Goal: Find specific page/section: Find specific page/section

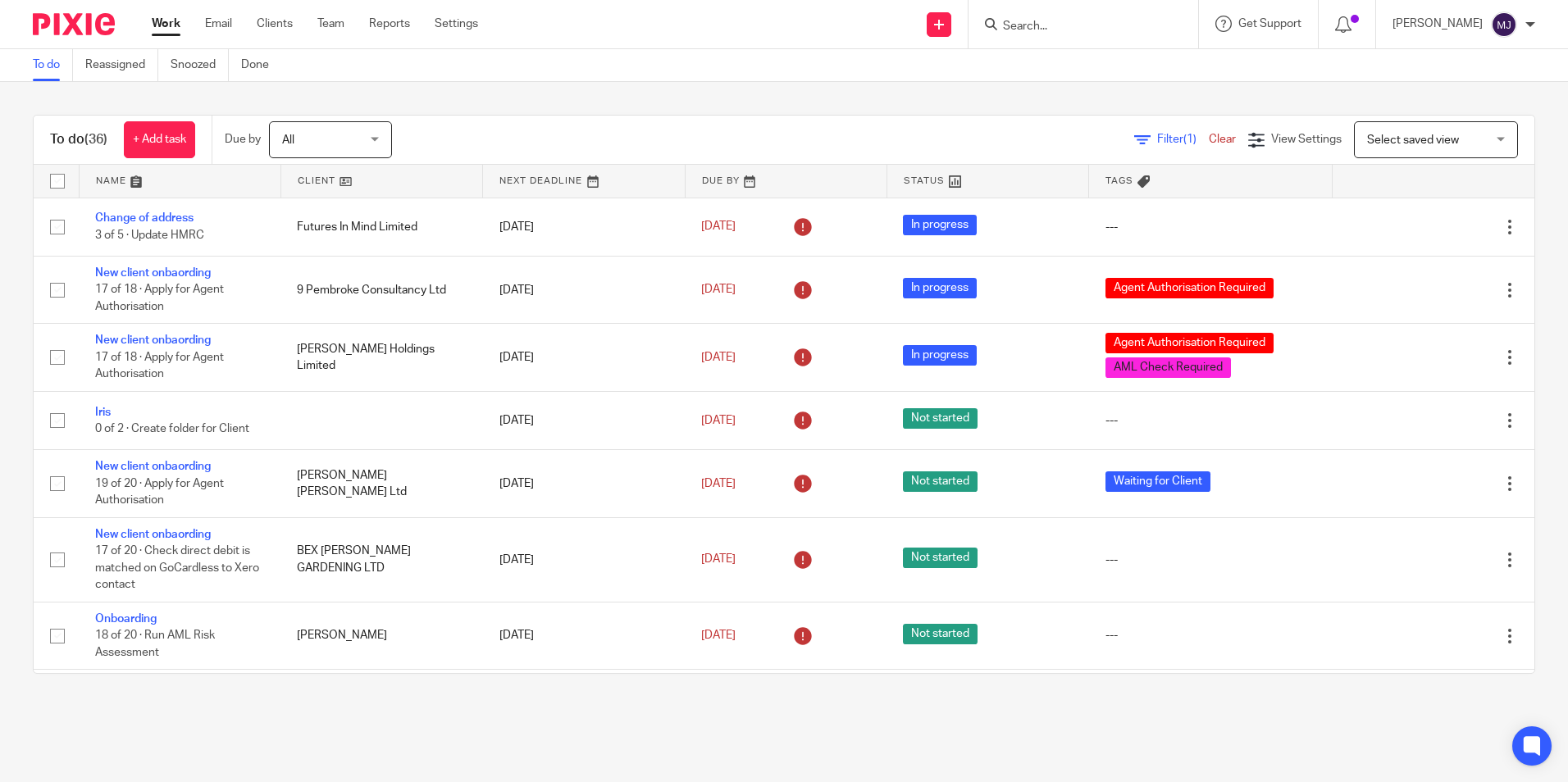
click at [1100, 26] on input "Search" at bounding box center [1075, 27] width 147 height 15
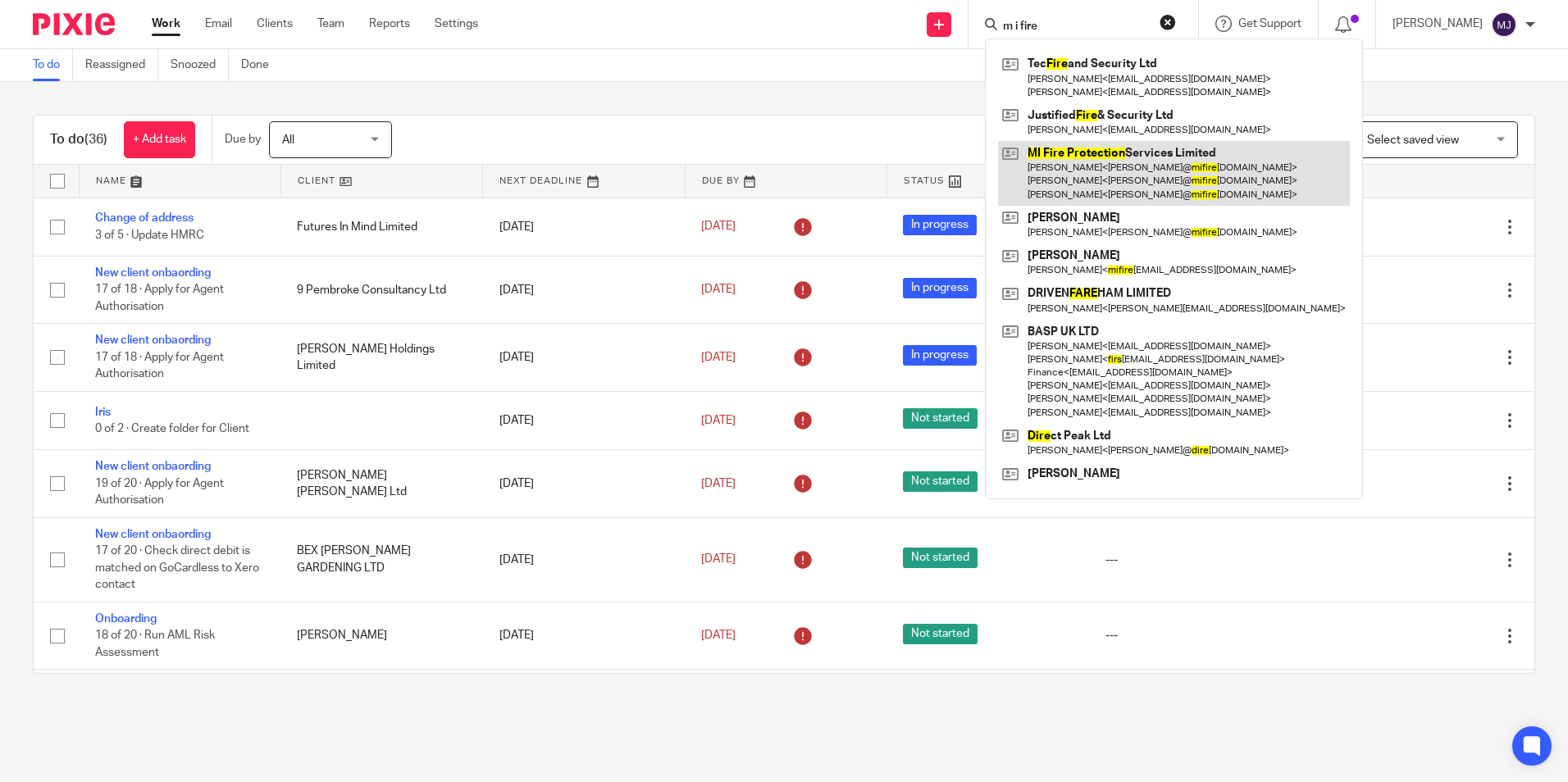
type input "m i fire"
click at [1080, 160] on link at bounding box center [1173, 173] width 352 height 65
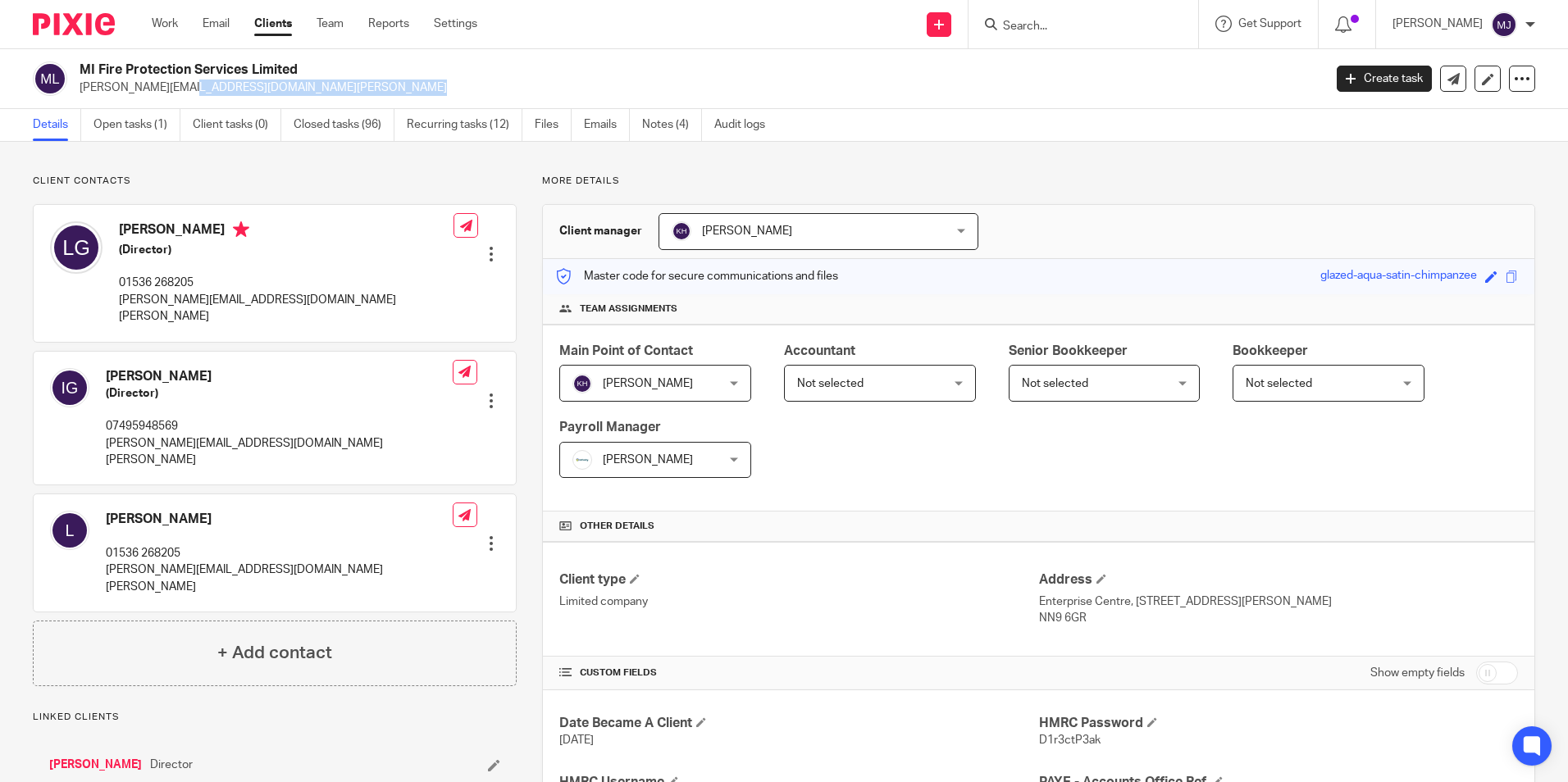
drag, startPoint x: 311, startPoint y: 96, endPoint x: 81, endPoint y: 94, distance: 230.0
click at [81, 94] on div "MI Fire Protection Services Limited louise@mifireprotectionservices.co.uk Creat…" at bounding box center [784, 79] width 1568 height 60
click at [604, 119] on link "Emails" at bounding box center [606, 125] width 46 height 32
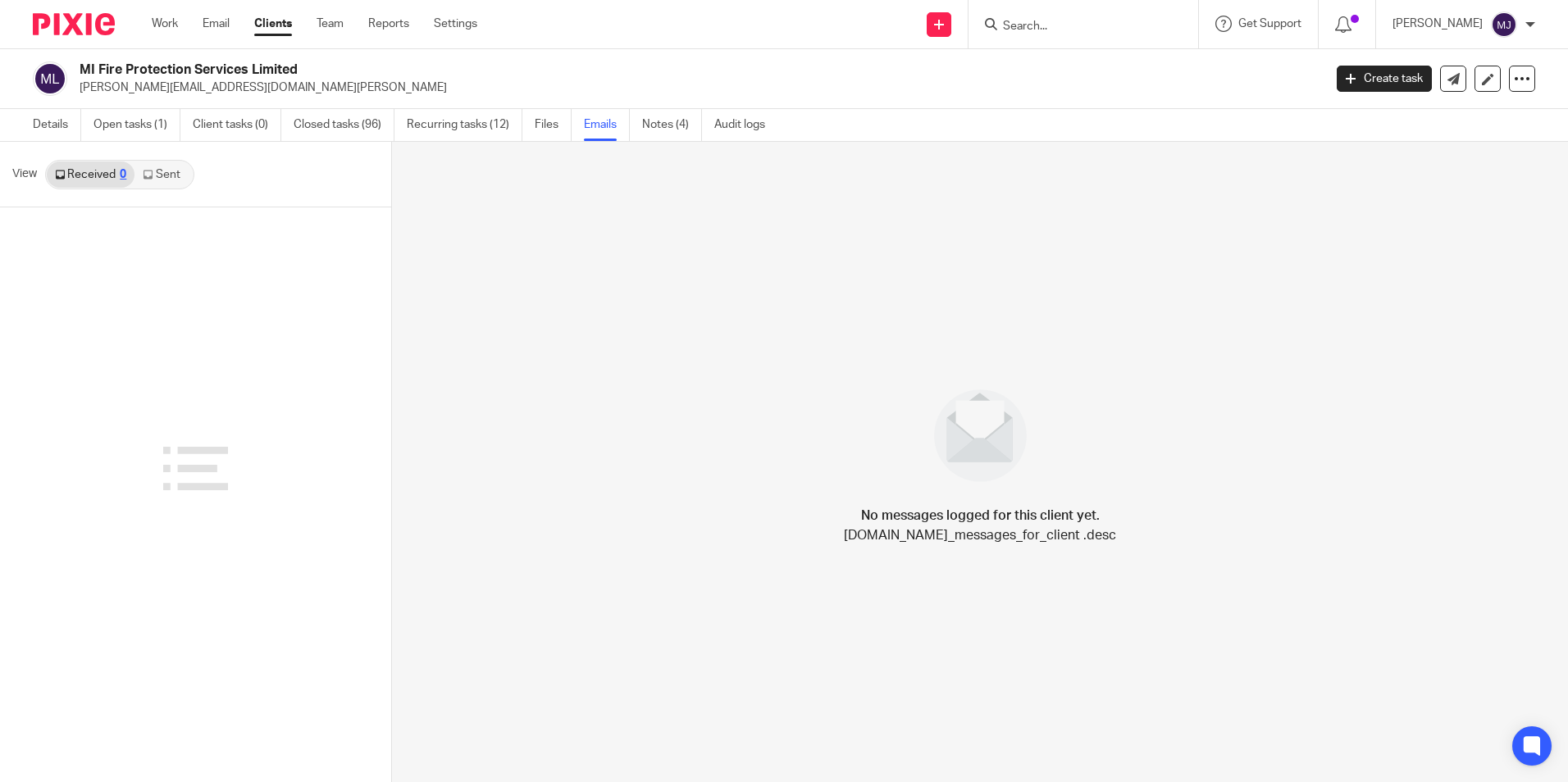
click at [158, 175] on link "Sent" at bounding box center [162, 175] width 57 height 26
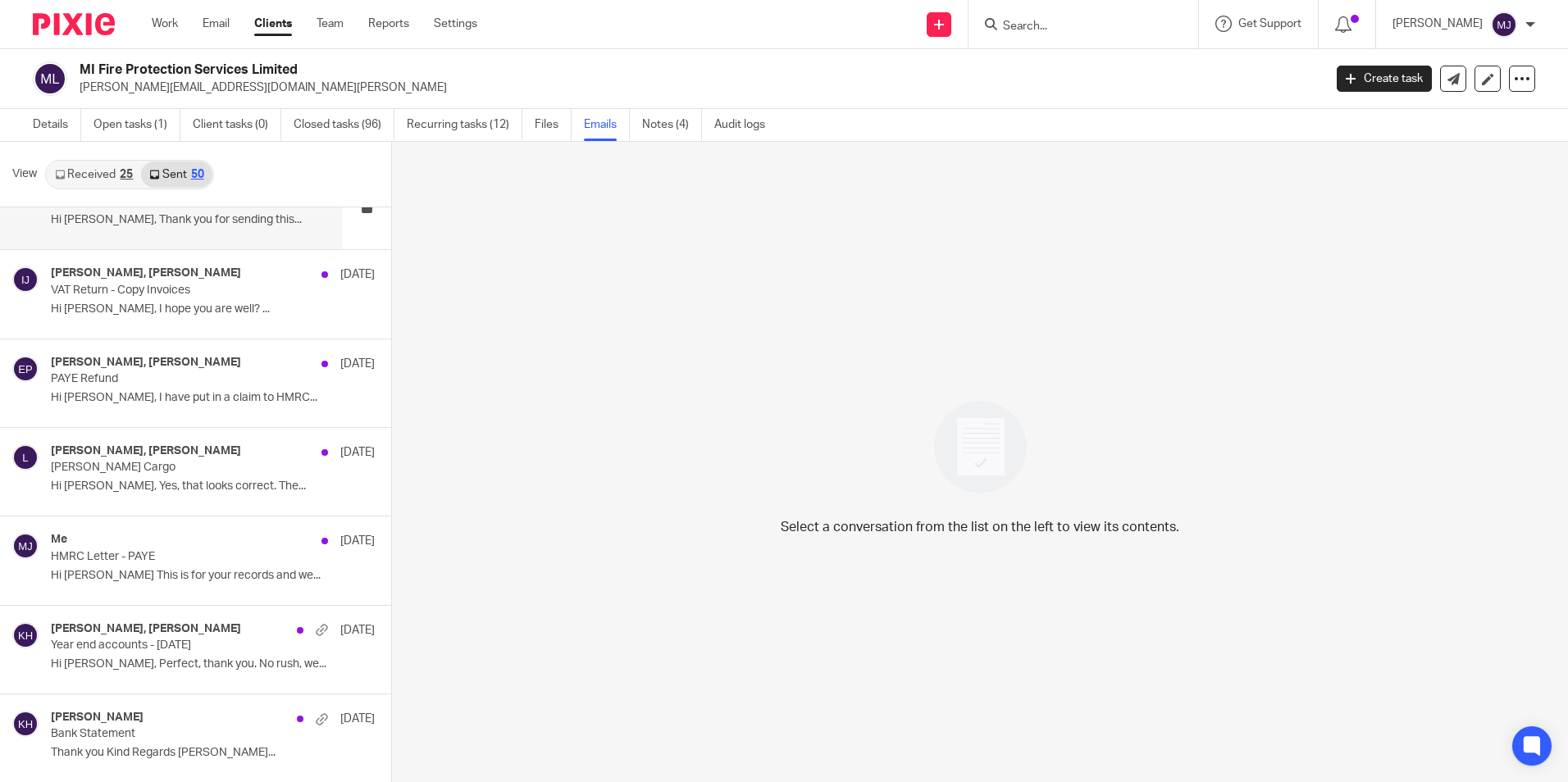
scroll to position [492, 0]
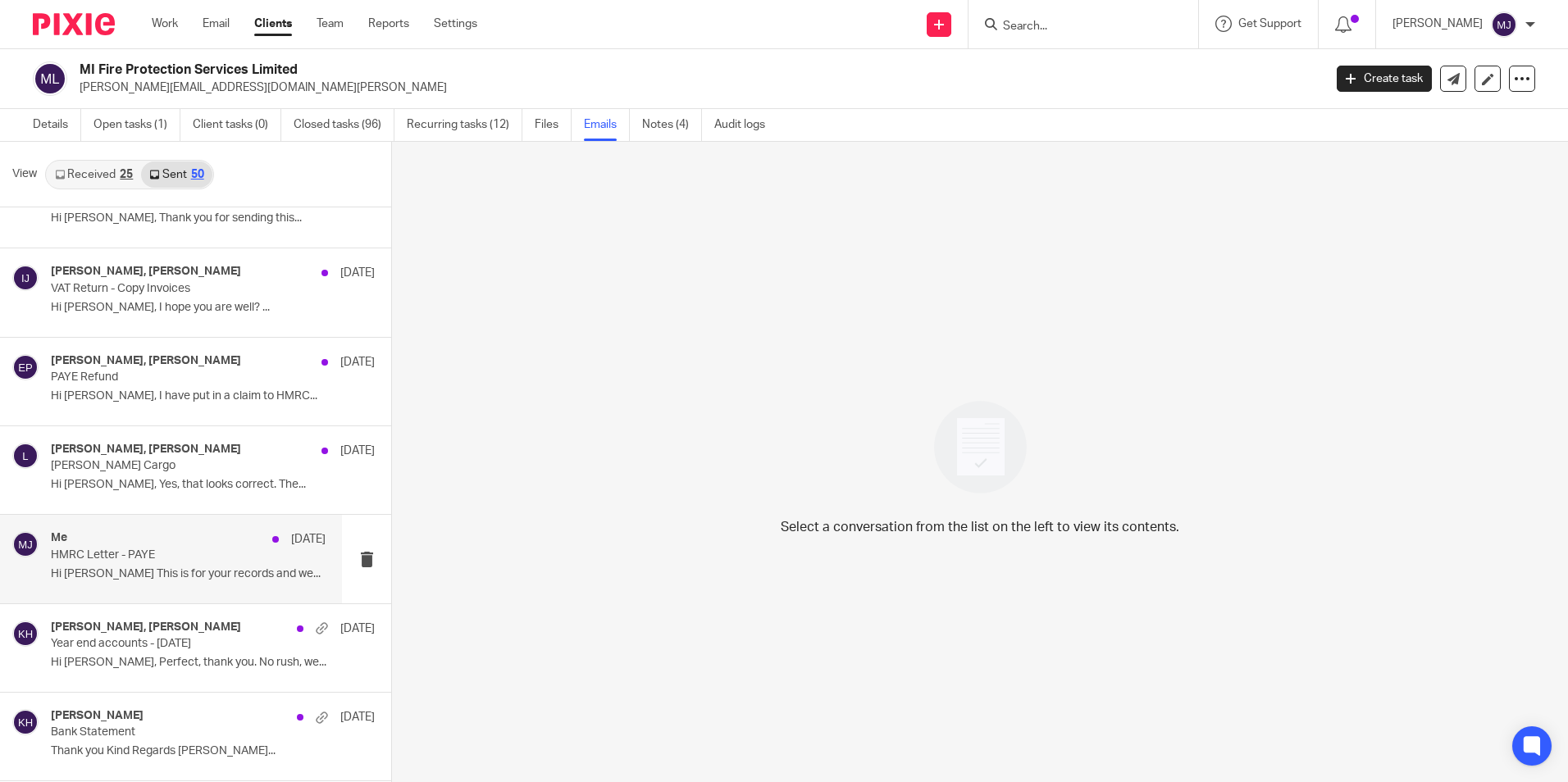
click at [129, 569] on p "Hi Louise This is for your records and we..." at bounding box center [188, 573] width 275 height 14
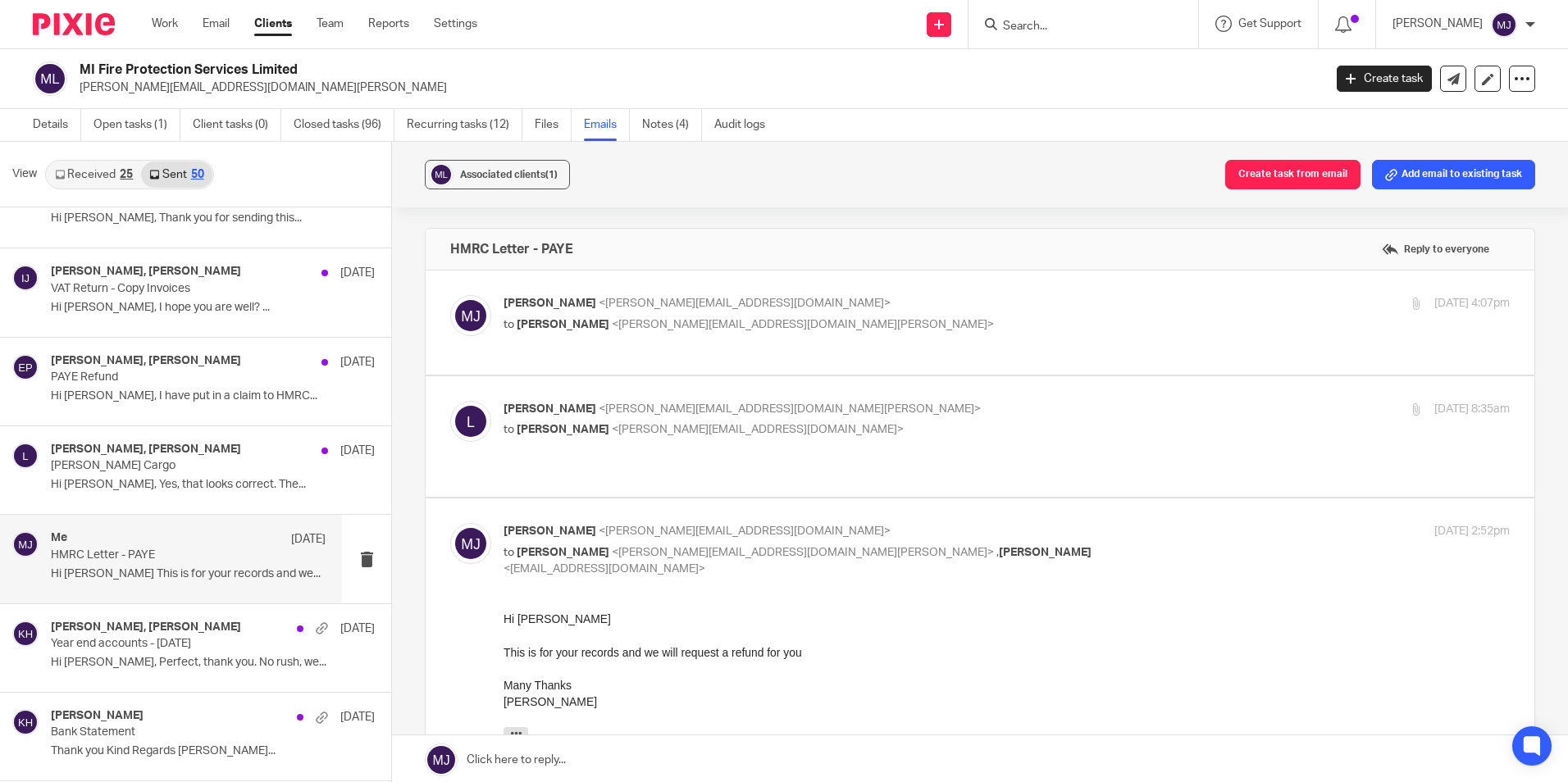
scroll to position [0, 0]
drag, startPoint x: 761, startPoint y: 328, endPoint x: 557, endPoint y: 338, distance: 204.2
click at [557, 338] on div "Melissa Jones <melissa@infinity-accounting.co.uk> to Louise <louise@mifireprote…" at bounding box center [980, 323] width 1060 height 55
copy span "louise@mifireprotectionservices.co.uk"
click at [67, 123] on link "Details" at bounding box center [57, 125] width 48 height 32
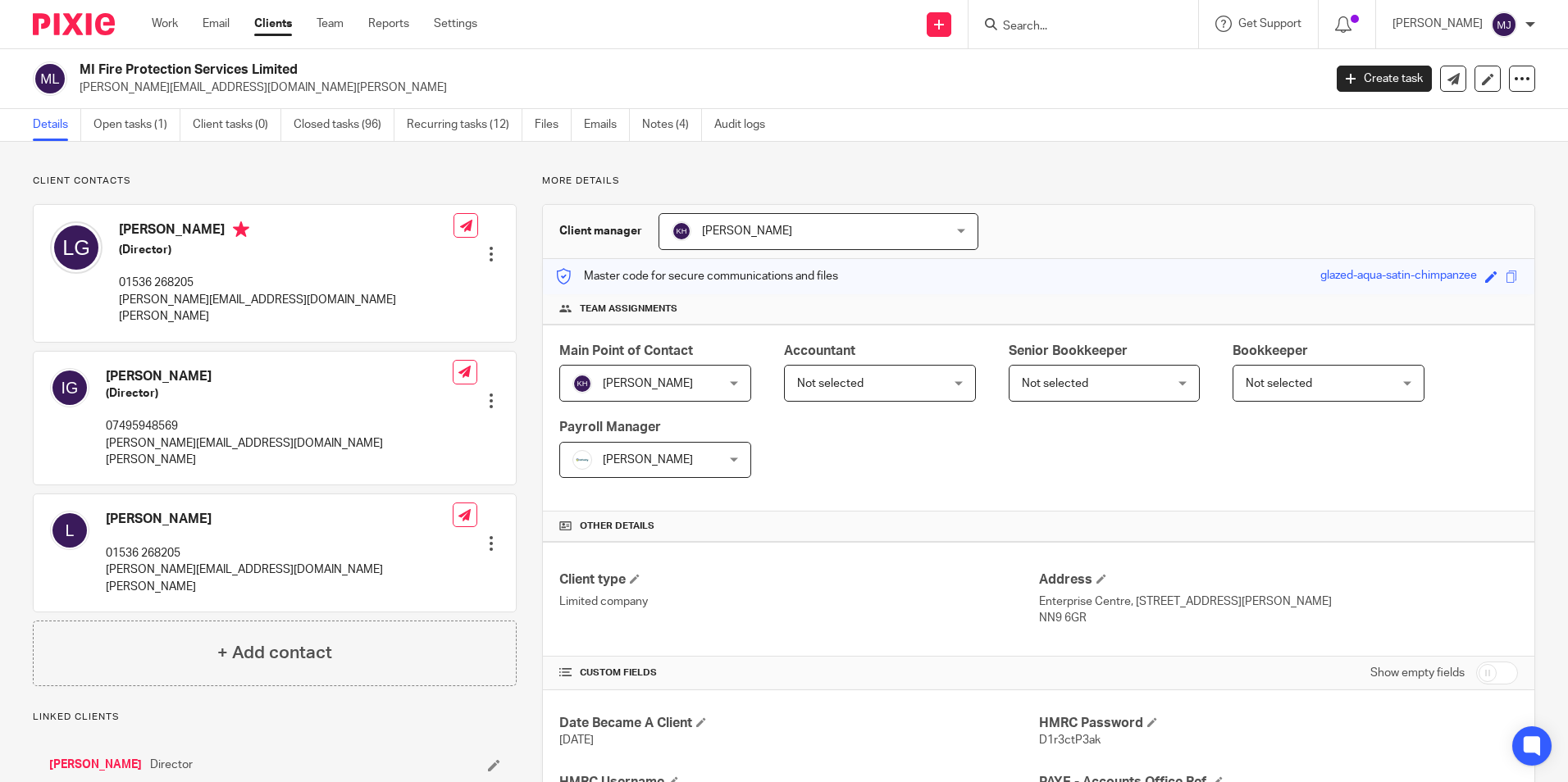
click at [48, 12] on div at bounding box center [67, 24] width 135 height 48
click at [48, 26] on img at bounding box center [74, 24] width 82 height 22
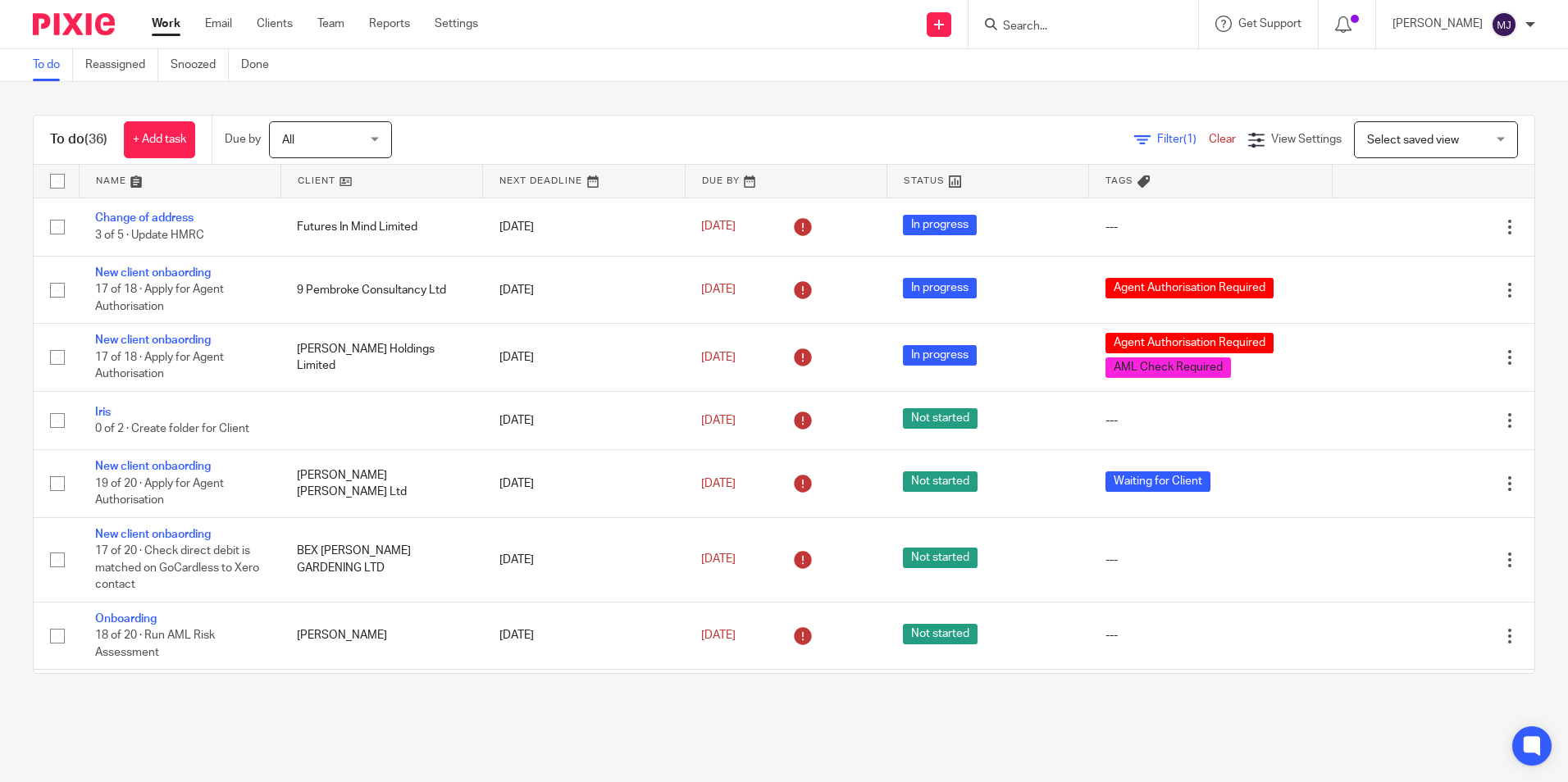
click at [1089, 31] on input "Search" at bounding box center [1075, 27] width 147 height 15
click at [1050, 21] on input "Search" at bounding box center [1075, 27] width 147 height 15
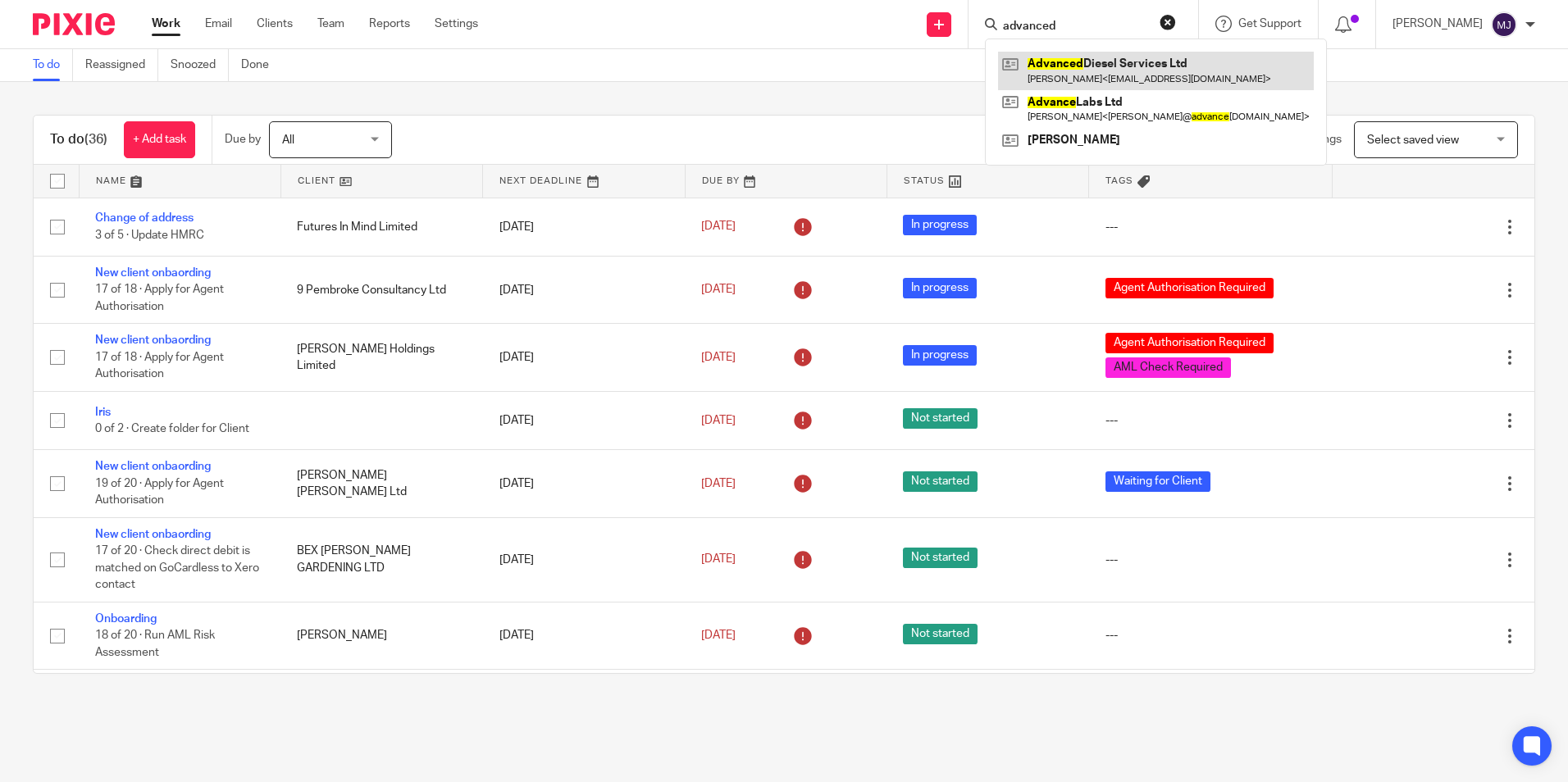
type input "advanced"
click at [1132, 74] on link at bounding box center [1155, 70] width 315 height 38
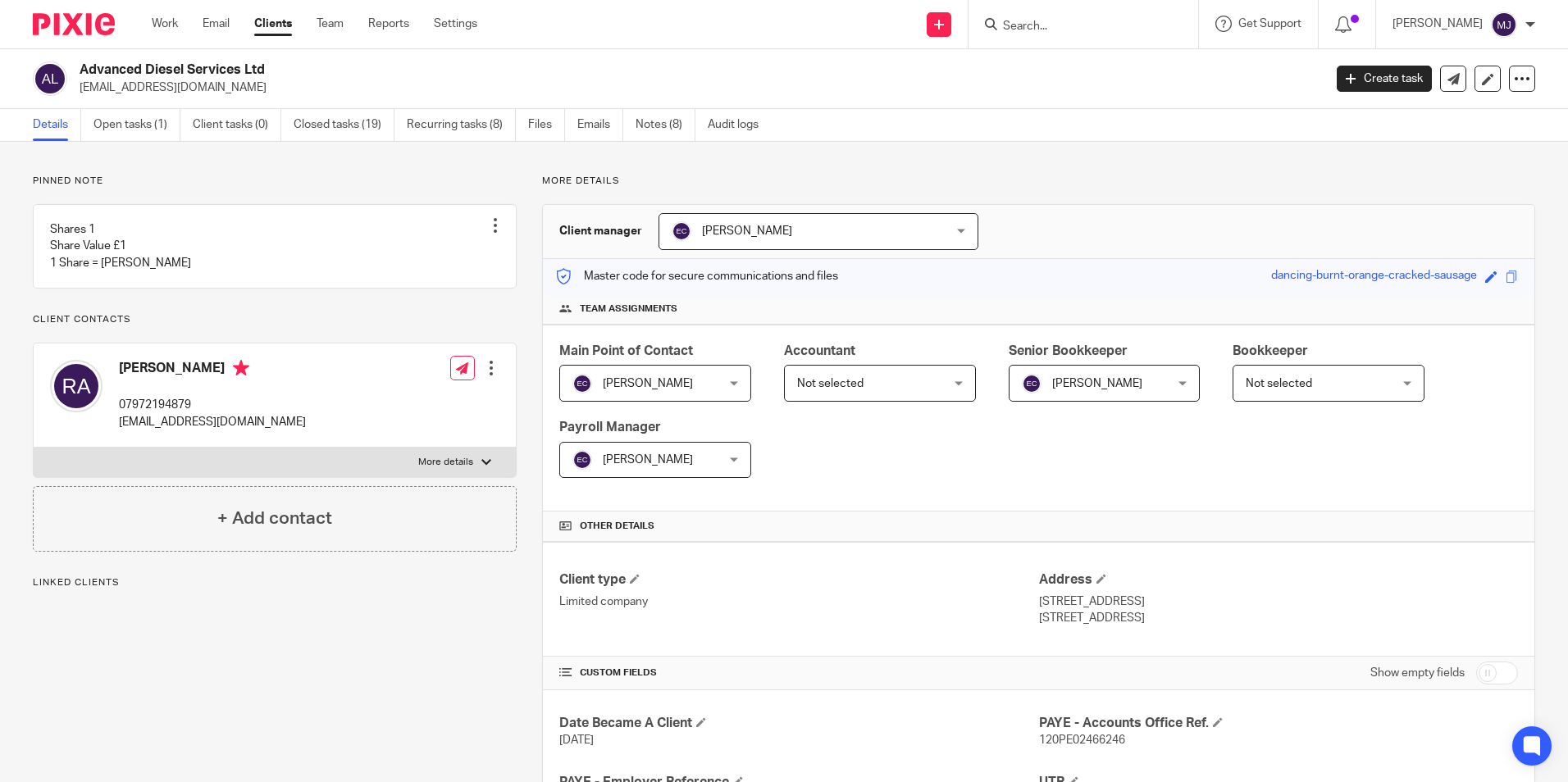
drag, startPoint x: 210, startPoint y: 94, endPoint x: 79, endPoint y: 97, distance: 131.0
click at [79, 97] on div "Advanced Diesel Services Ltd robertallen694@outlook.com Create task Update from…" at bounding box center [784, 79] width 1568 height 60
copy p "robertallen694@outlook.com"
click at [1128, 31] on input "Search" at bounding box center [1075, 27] width 147 height 15
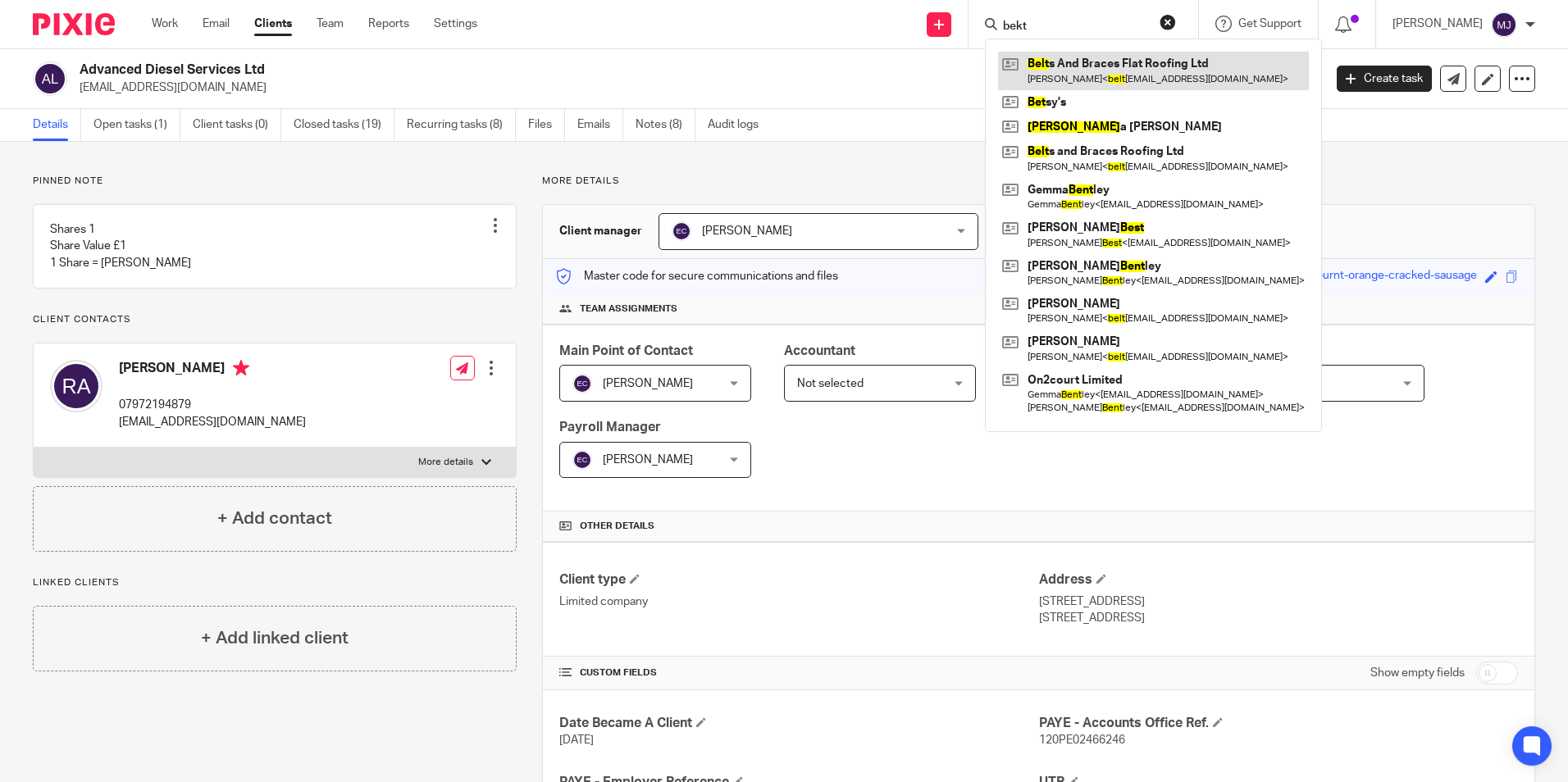
type input "bekt"
drag, startPoint x: 1125, startPoint y: 79, endPoint x: 988, endPoint y: 98, distance: 138.3
click at [1125, 79] on link at bounding box center [1152, 70] width 310 height 38
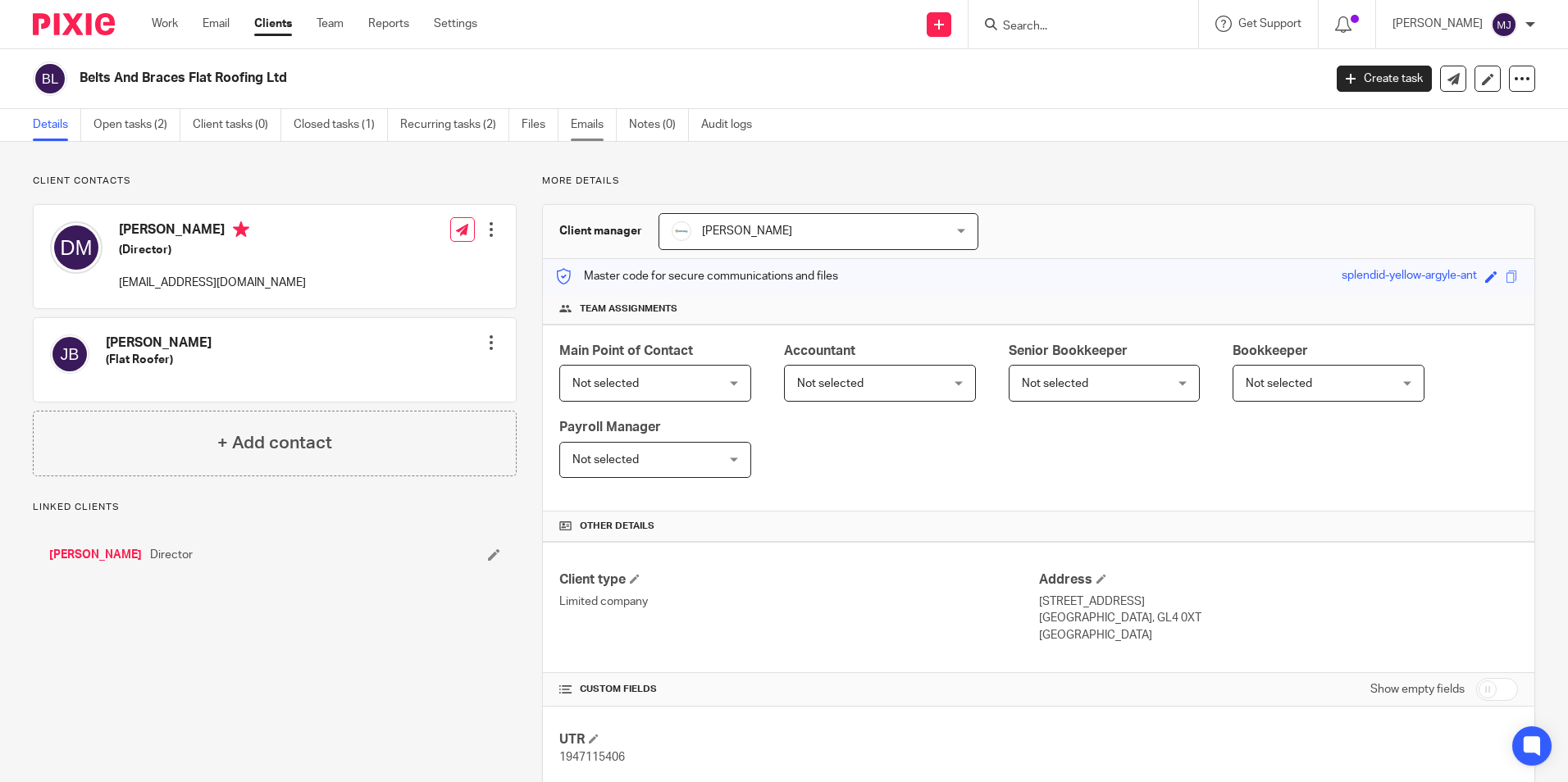
drag, startPoint x: 599, startPoint y: 127, endPoint x: 580, endPoint y: 136, distance: 21.0
click at [599, 127] on link "Emails" at bounding box center [593, 125] width 46 height 32
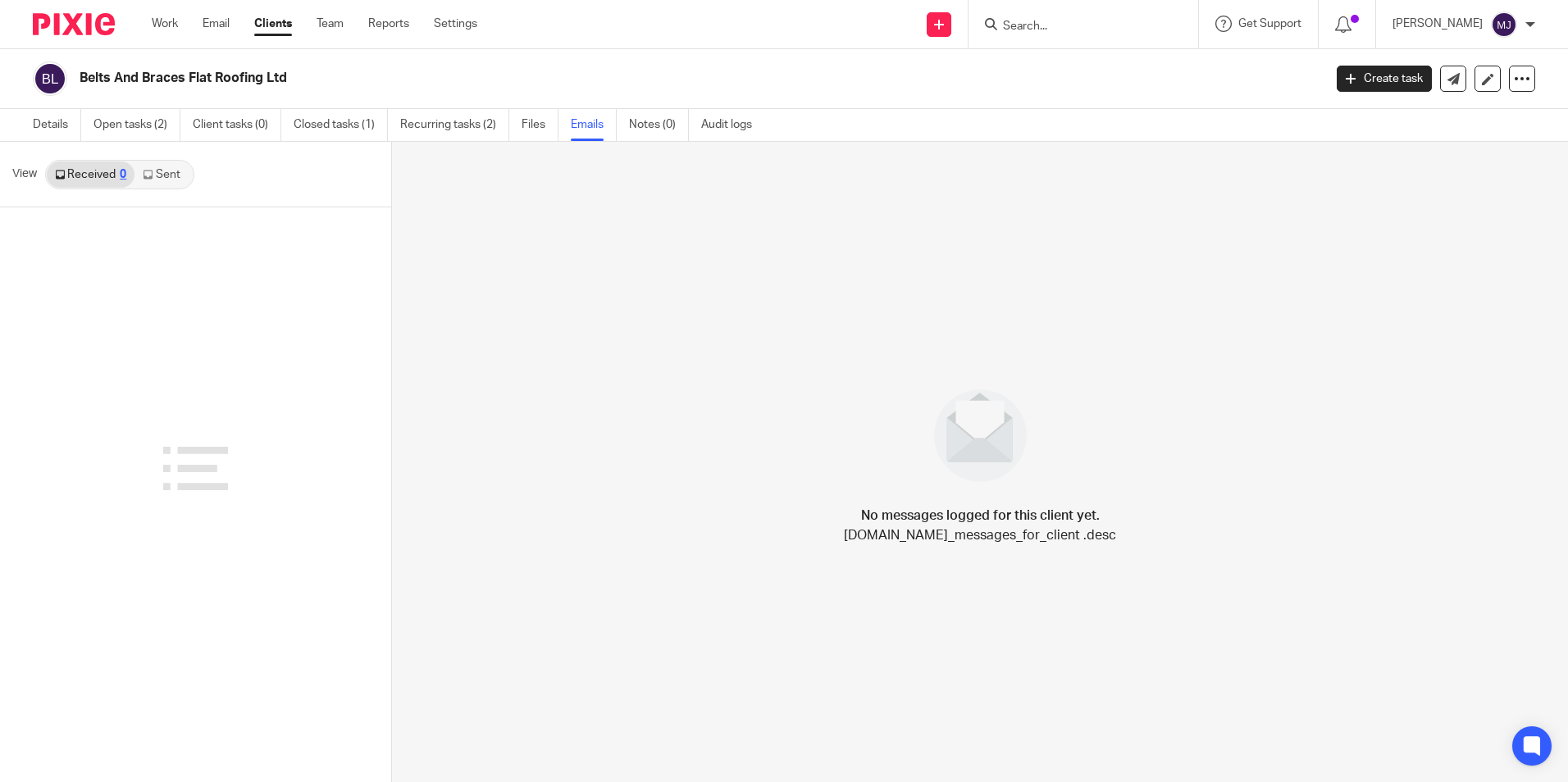
click at [175, 178] on link "Sent" at bounding box center [162, 175] width 57 height 26
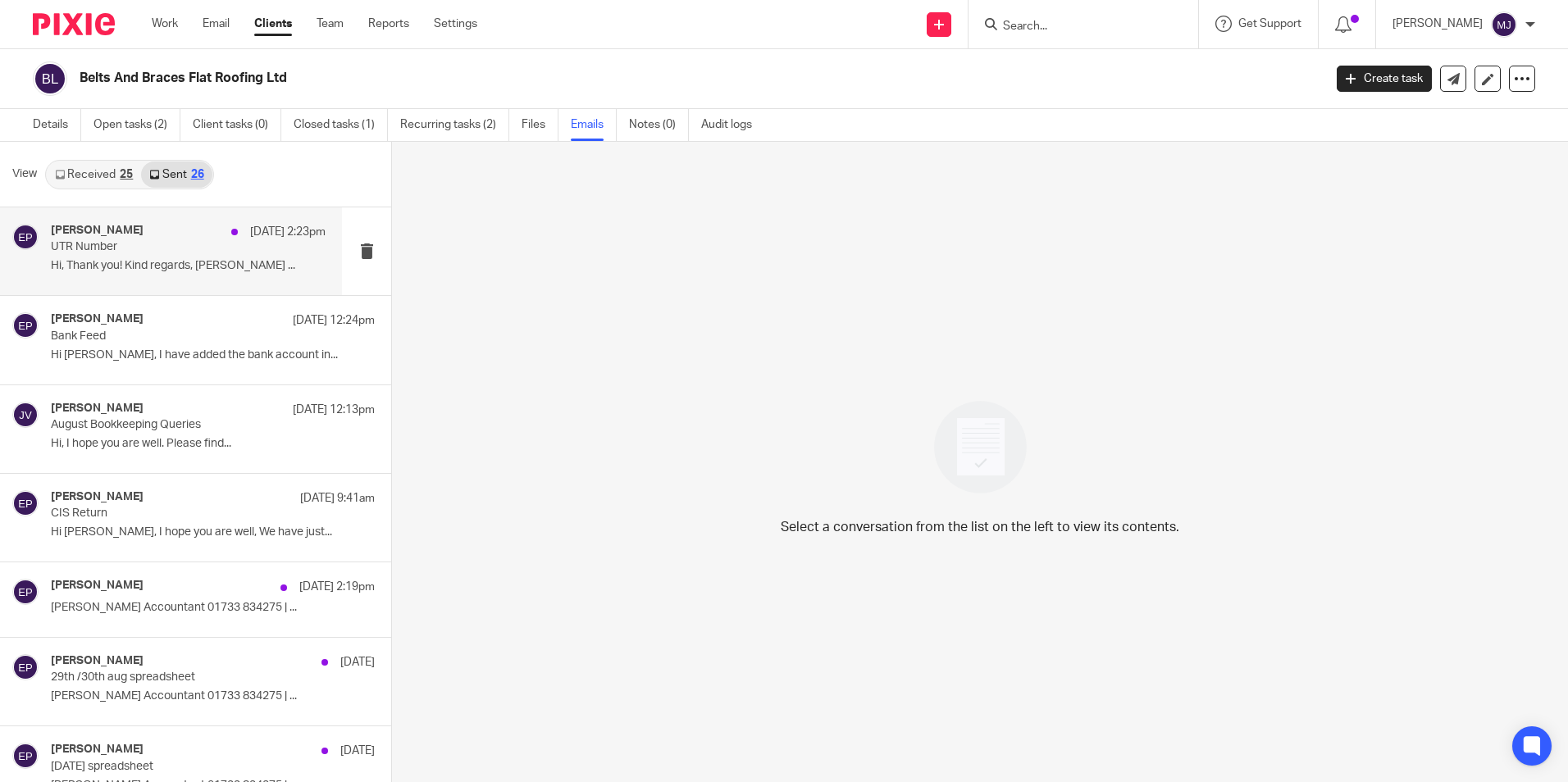
click at [157, 254] on p "UTR Number" at bounding box center [160, 247] width 219 height 14
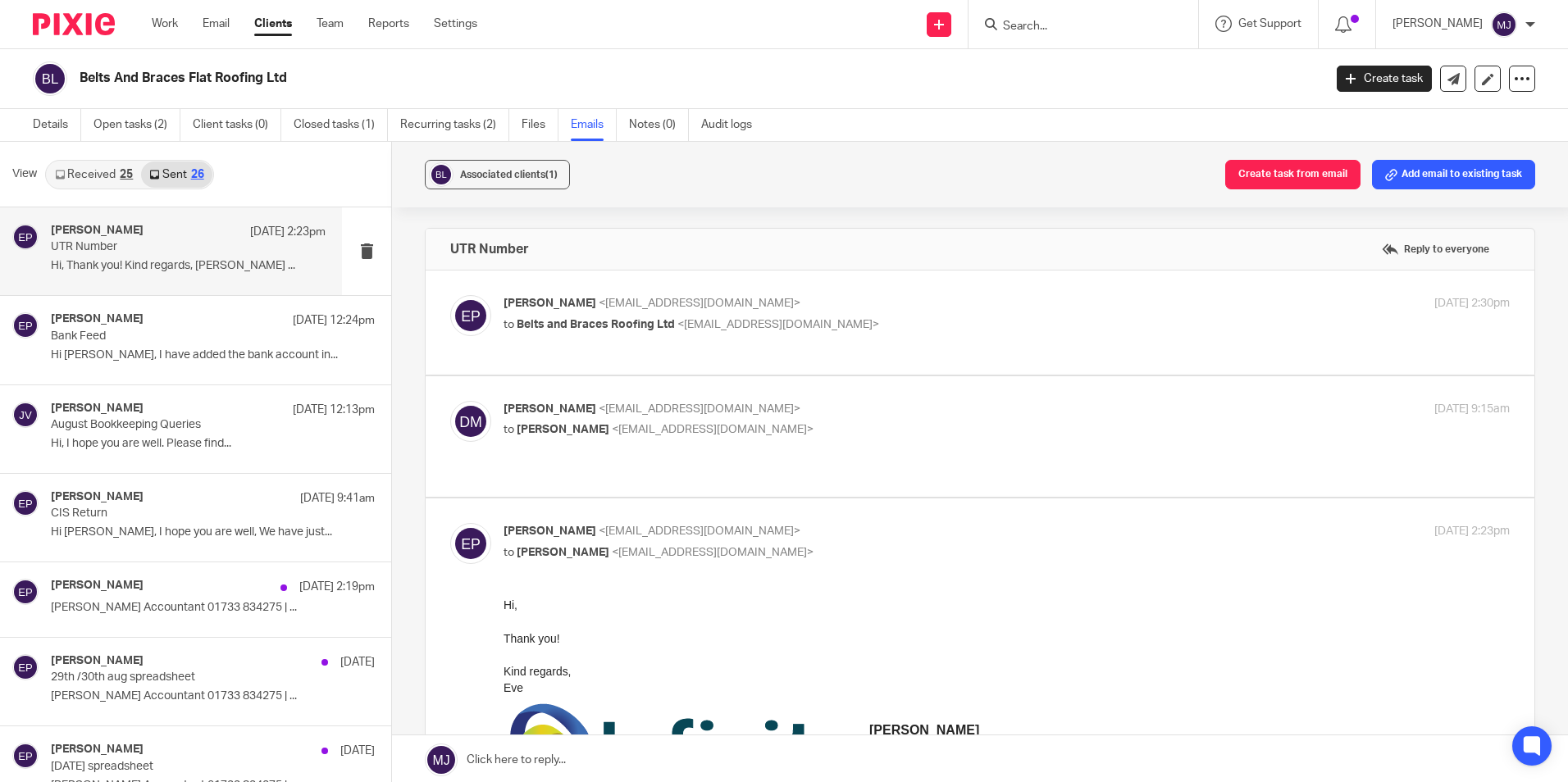
click at [107, 181] on link "Received 25" at bounding box center [94, 175] width 94 height 26
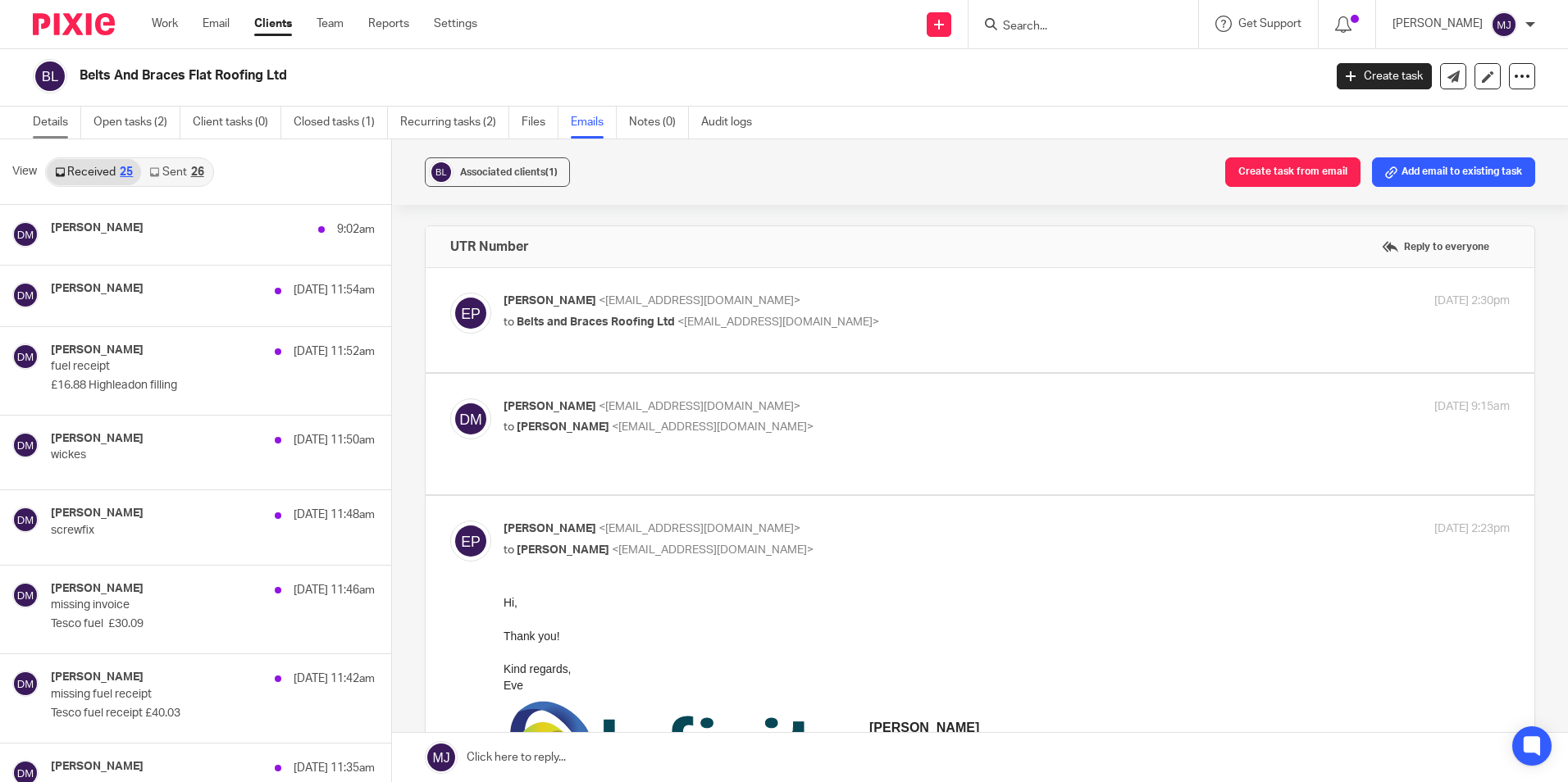
click at [58, 122] on link "Details" at bounding box center [57, 122] width 48 height 32
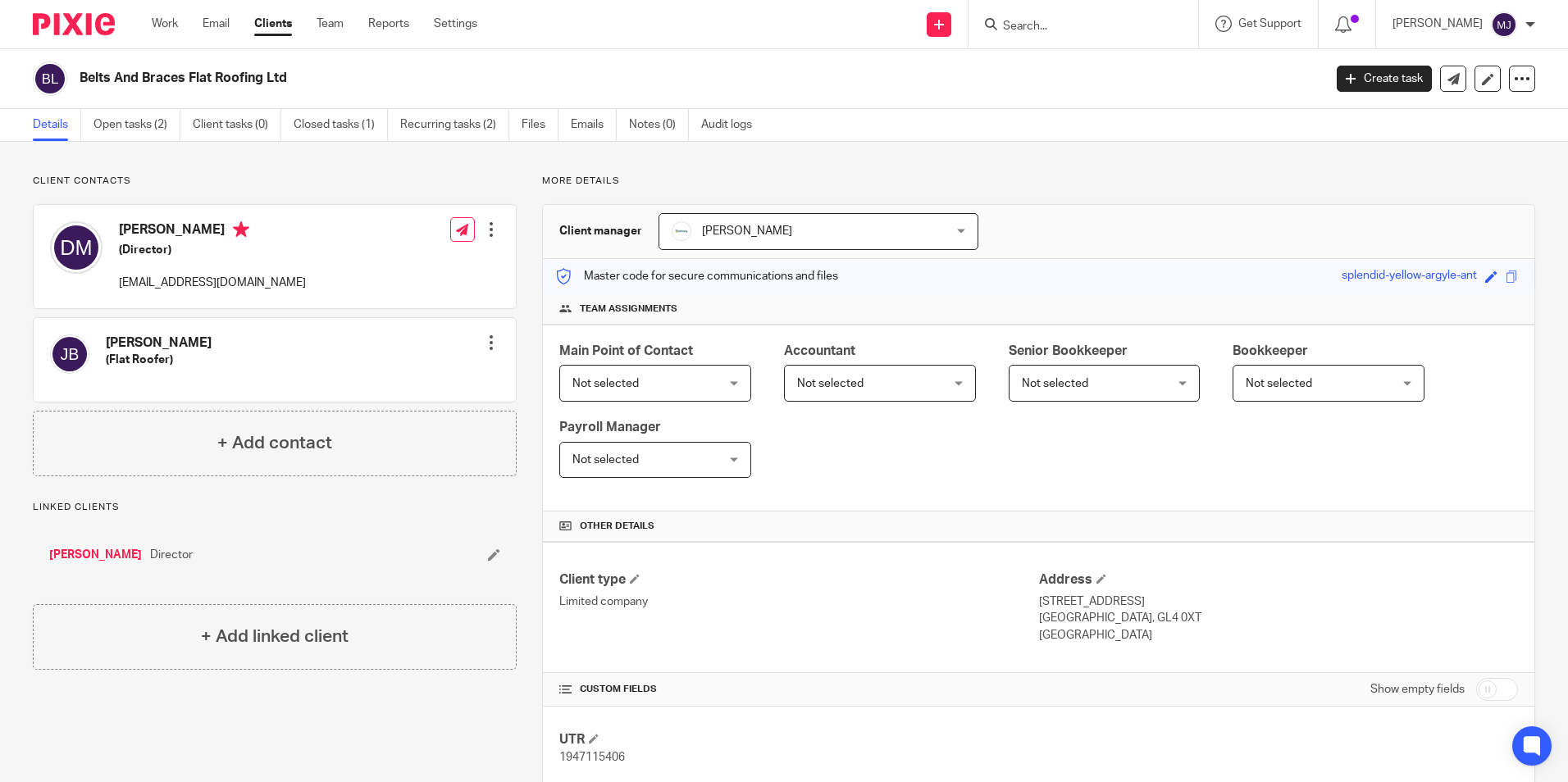
click at [102, 554] on link "[PERSON_NAME]" at bounding box center [95, 555] width 93 height 17
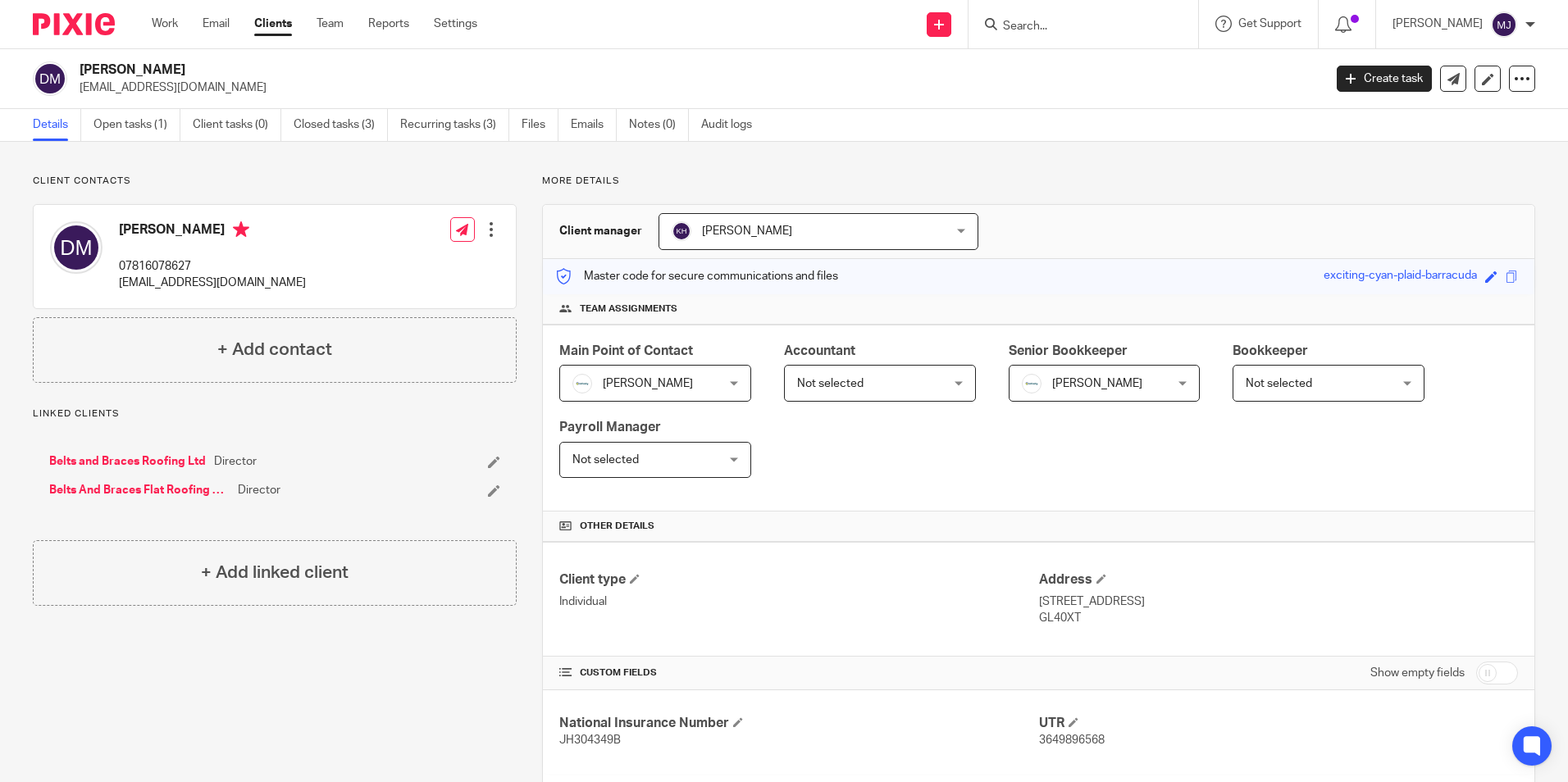
click at [1030, 24] on input "Search" at bounding box center [1075, 27] width 147 height 15
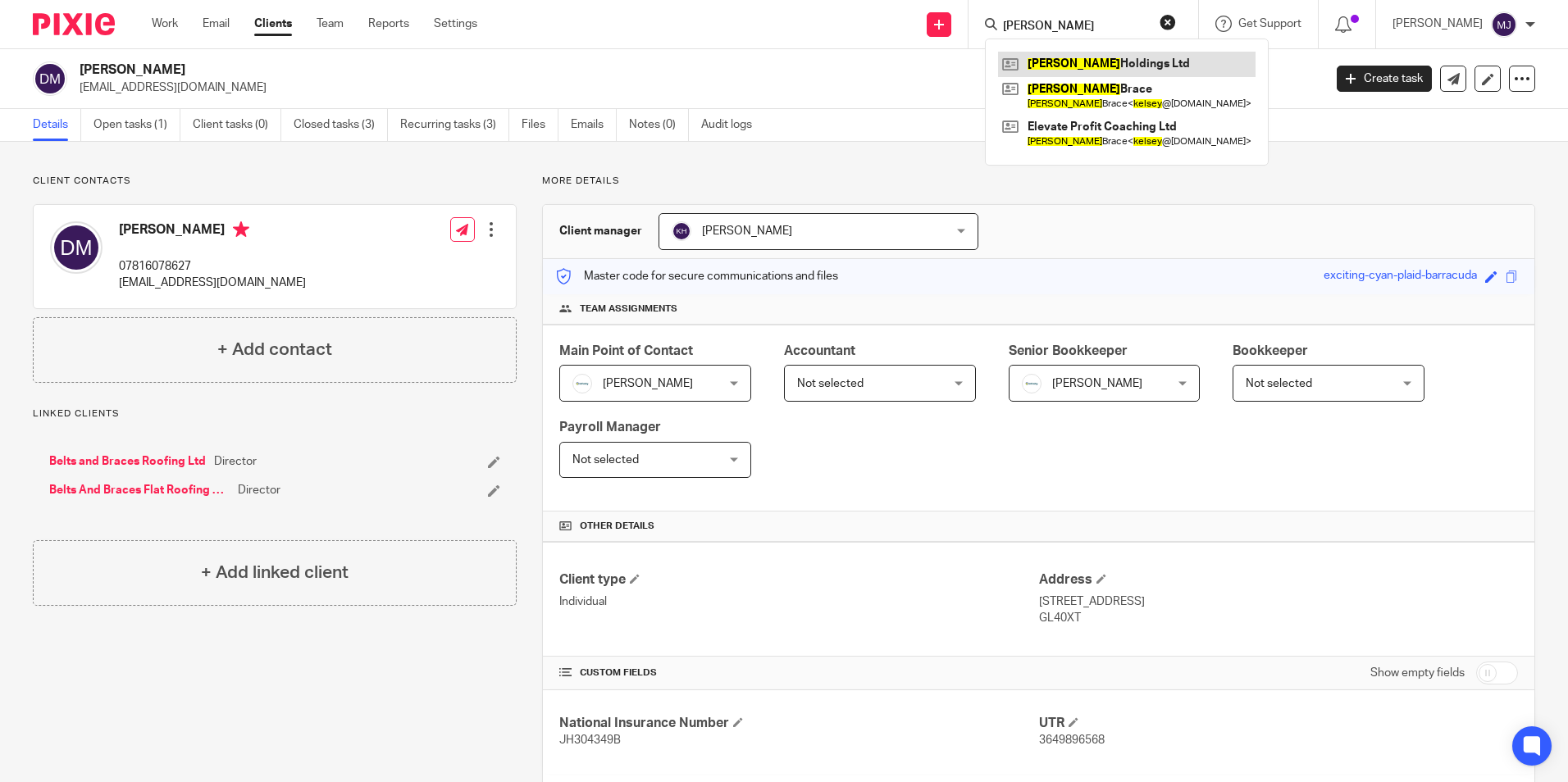
type input "[PERSON_NAME]"
click at [1066, 51] on link at bounding box center [1126, 64] width 257 height 25
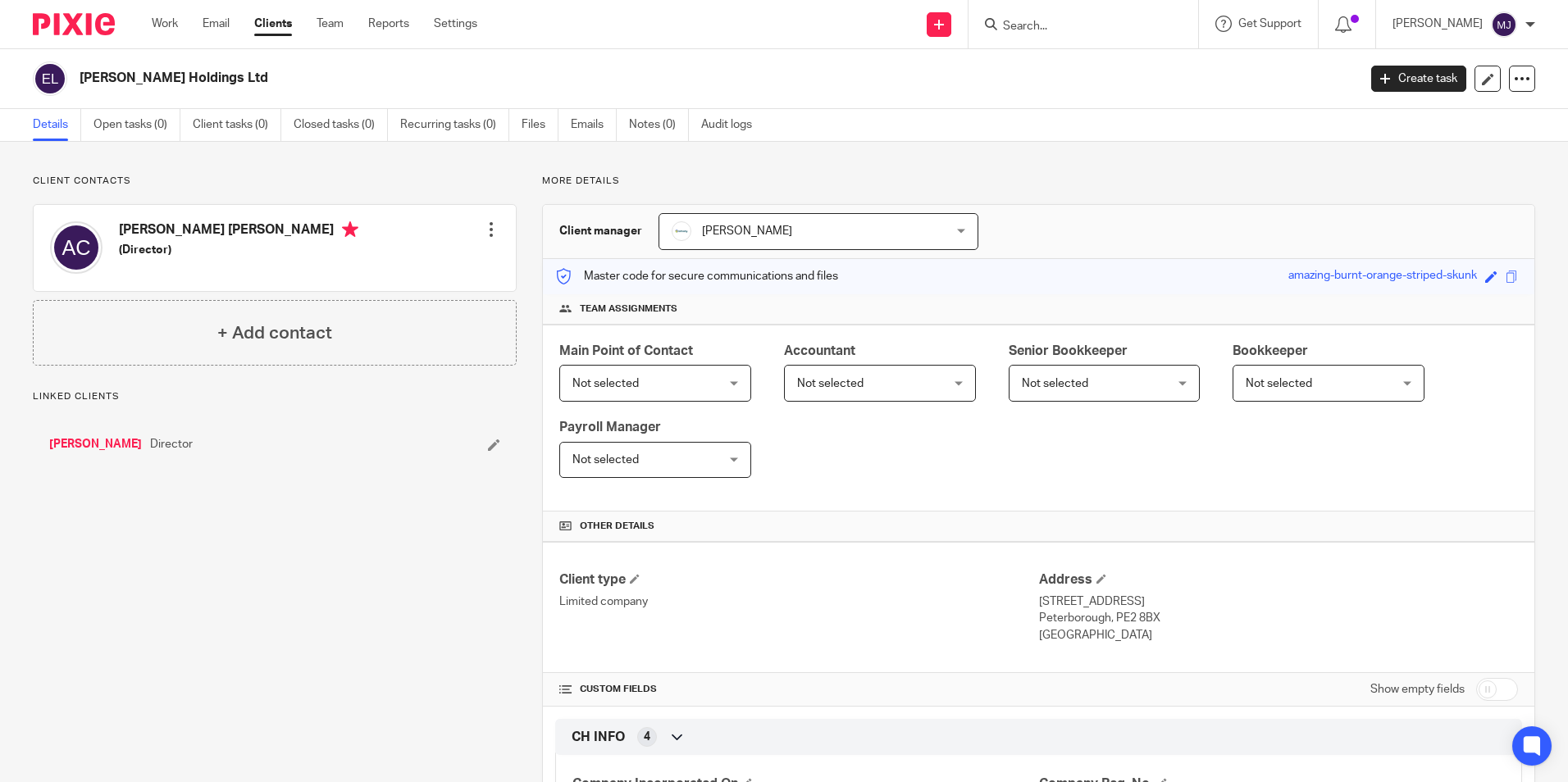
click at [87, 444] on link "Adam Chalkley" at bounding box center [95, 444] width 93 height 17
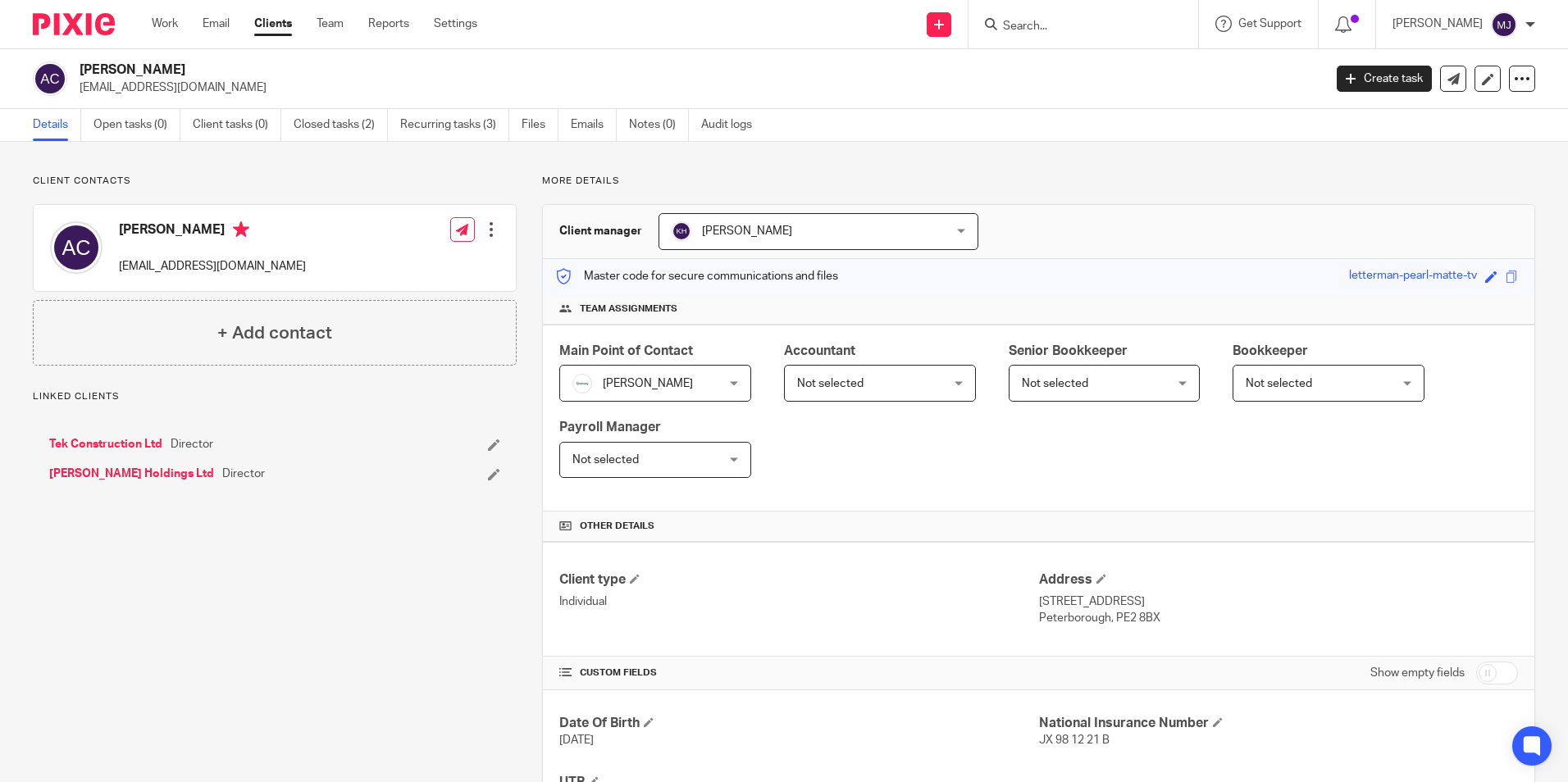
click at [103, 26] on img at bounding box center [74, 24] width 82 height 22
